Goal: Browse casually

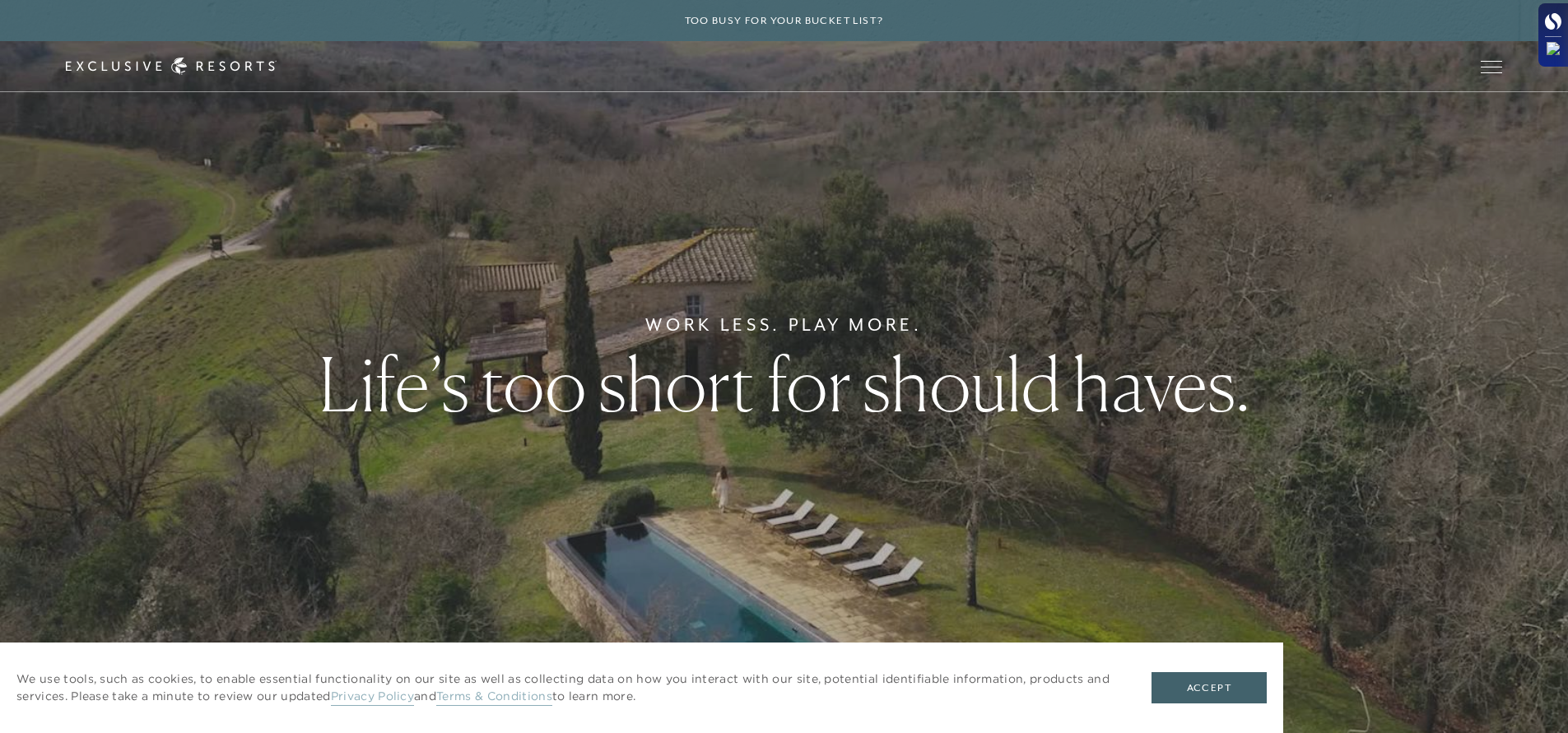
click at [1555, 30] on div at bounding box center [1553, 43] width 17 height 27
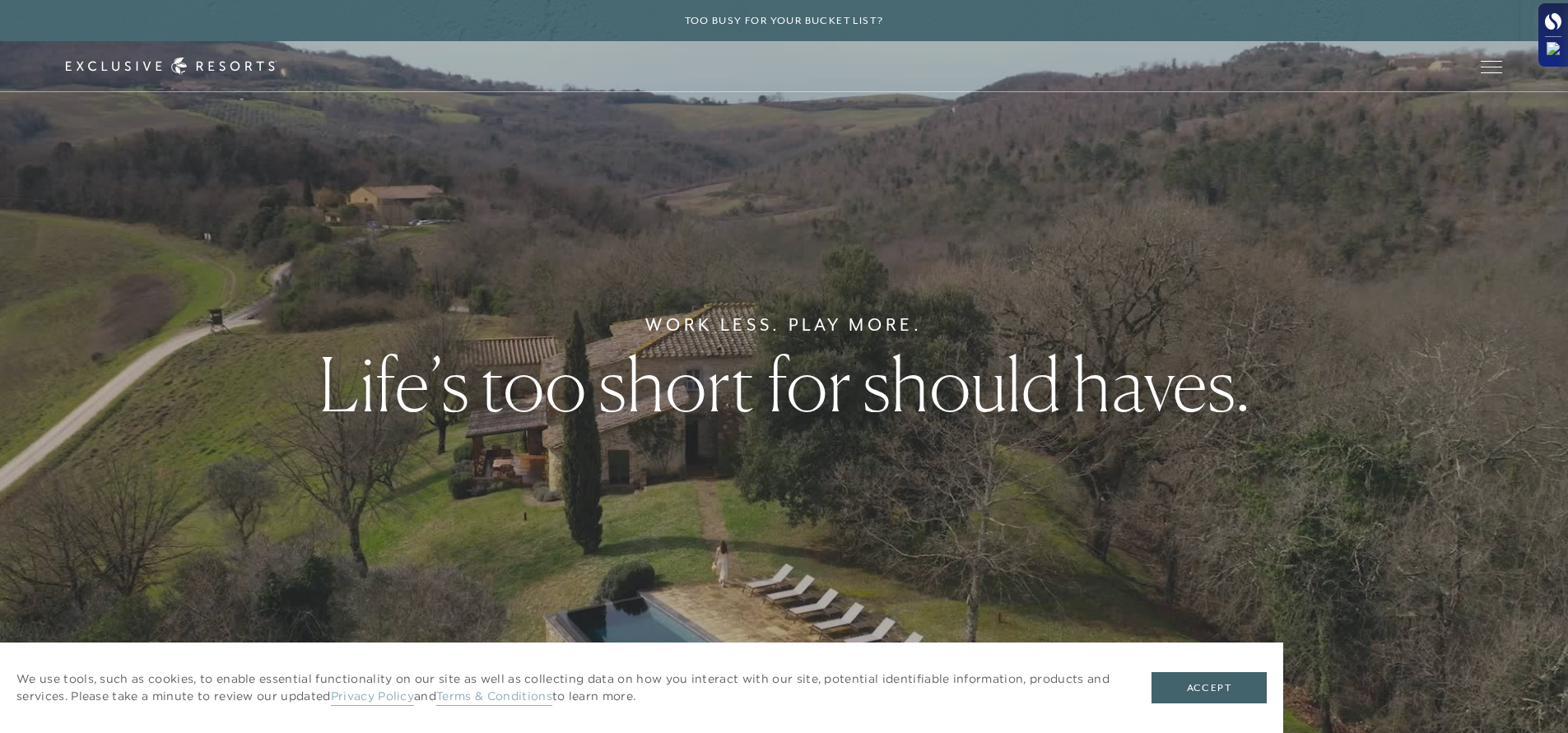
click at [1543, 19] on div at bounding box center [1553, 35] width 30 height 63
